Goal: Information Seeking & Learning: Learn about a topic

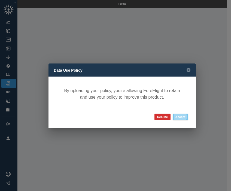
click at [179, 116] on button "Accept" at bounding box center [181, 117] width 16 height 7
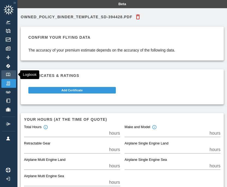
click at [8, 73] on img at bounding box center [8, 75] width 6 height 4
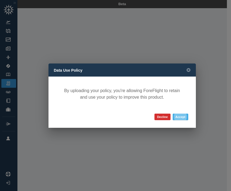
click at [179, 117] on button "Accept" at bounding box center [181, 117] width 16 height 7
